Goal: Task Accomplishment & Management: Manage account settings

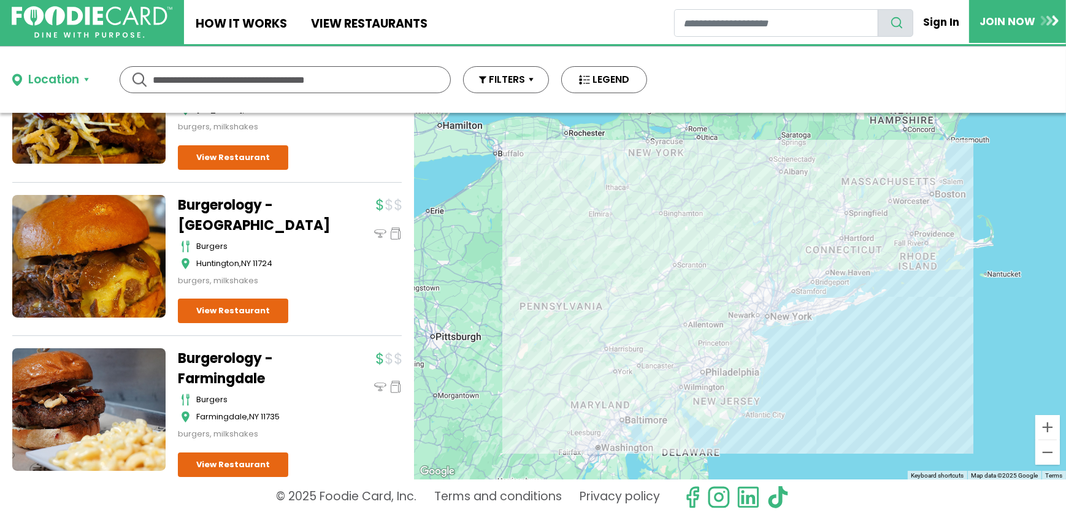
scroll to position [558, 0]
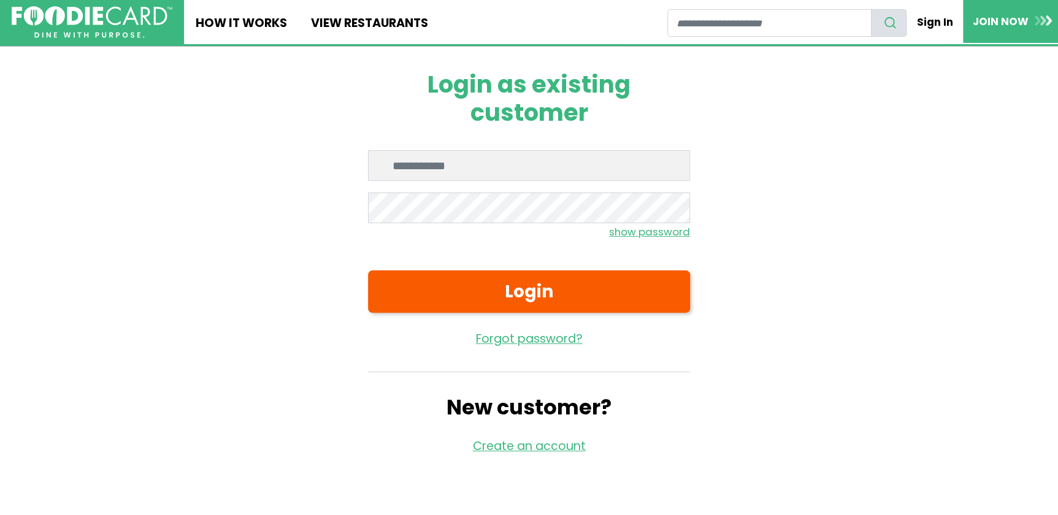
click at [496, 169] on input "Enter email" at bounding box center [529, 165] width 322 height 31
type input "**********"
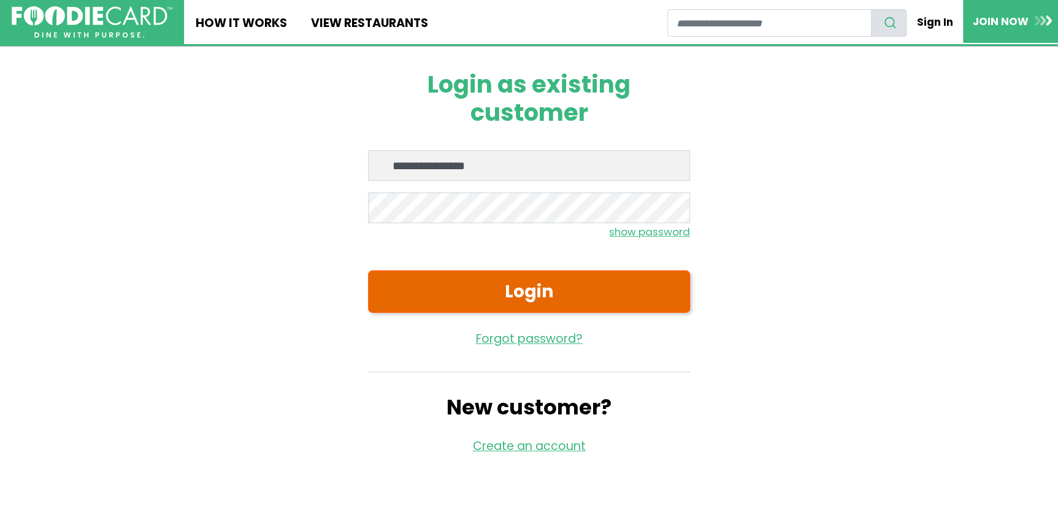
click at [470, 294] on button "Login" at bounding box center [529, 292] width 322 height 42
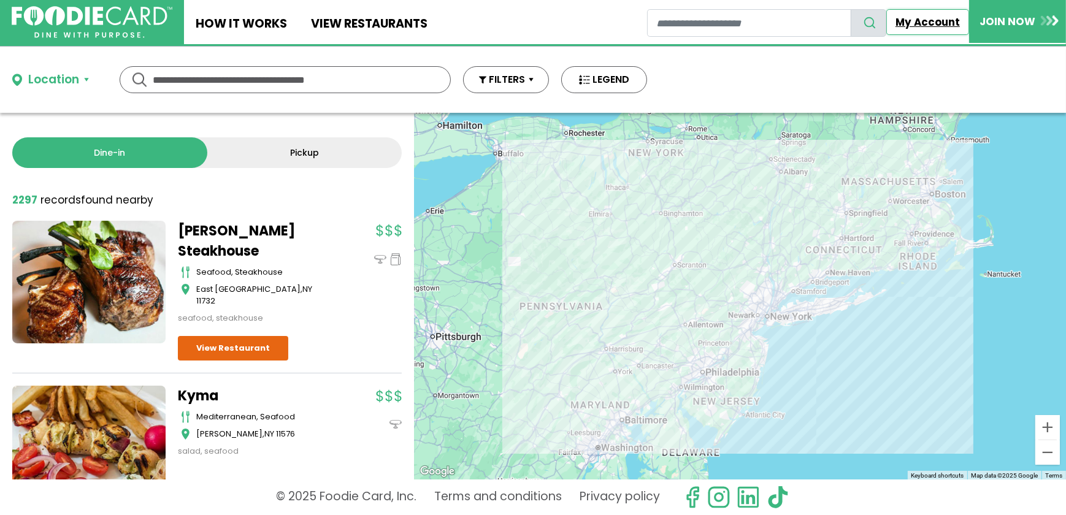
click at [908, 20] on link "My Account" at bounding box center [927, 22] width 83 height 26
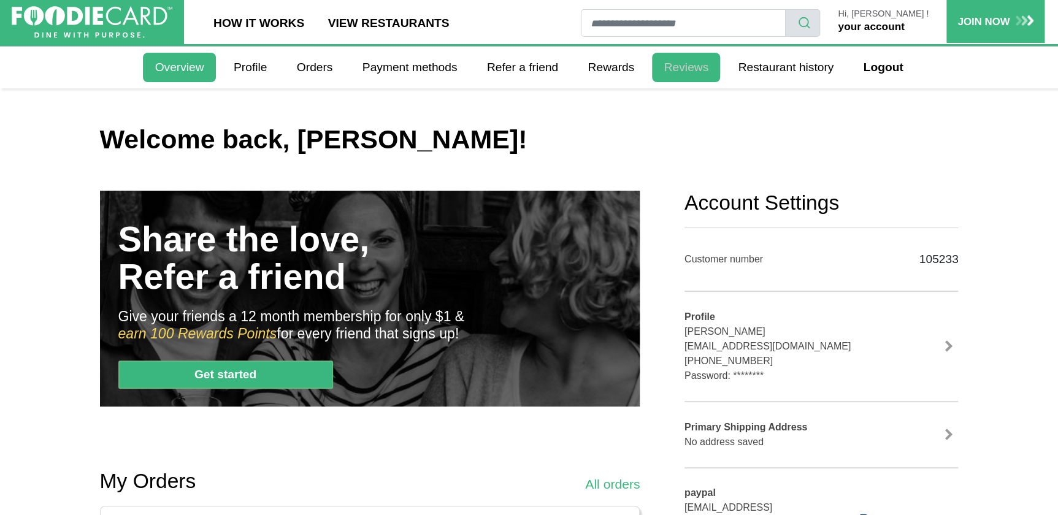
click at [699, 65] on link "Reviews" at bounding box center [686, 67] width 68 height 29
